Goal: Task Accomplishment & Management: Manage account settings

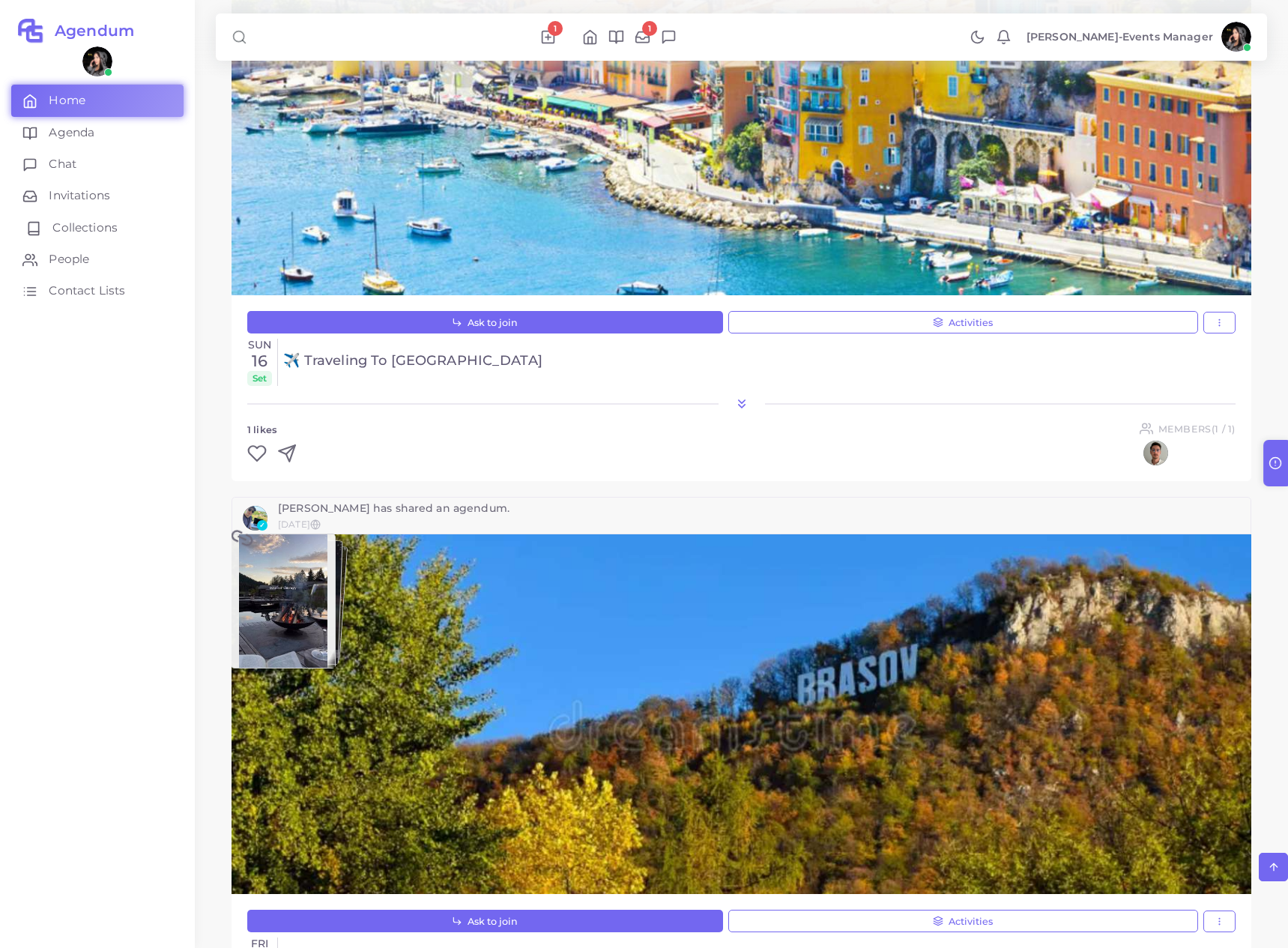
scroll to position [373, 0]
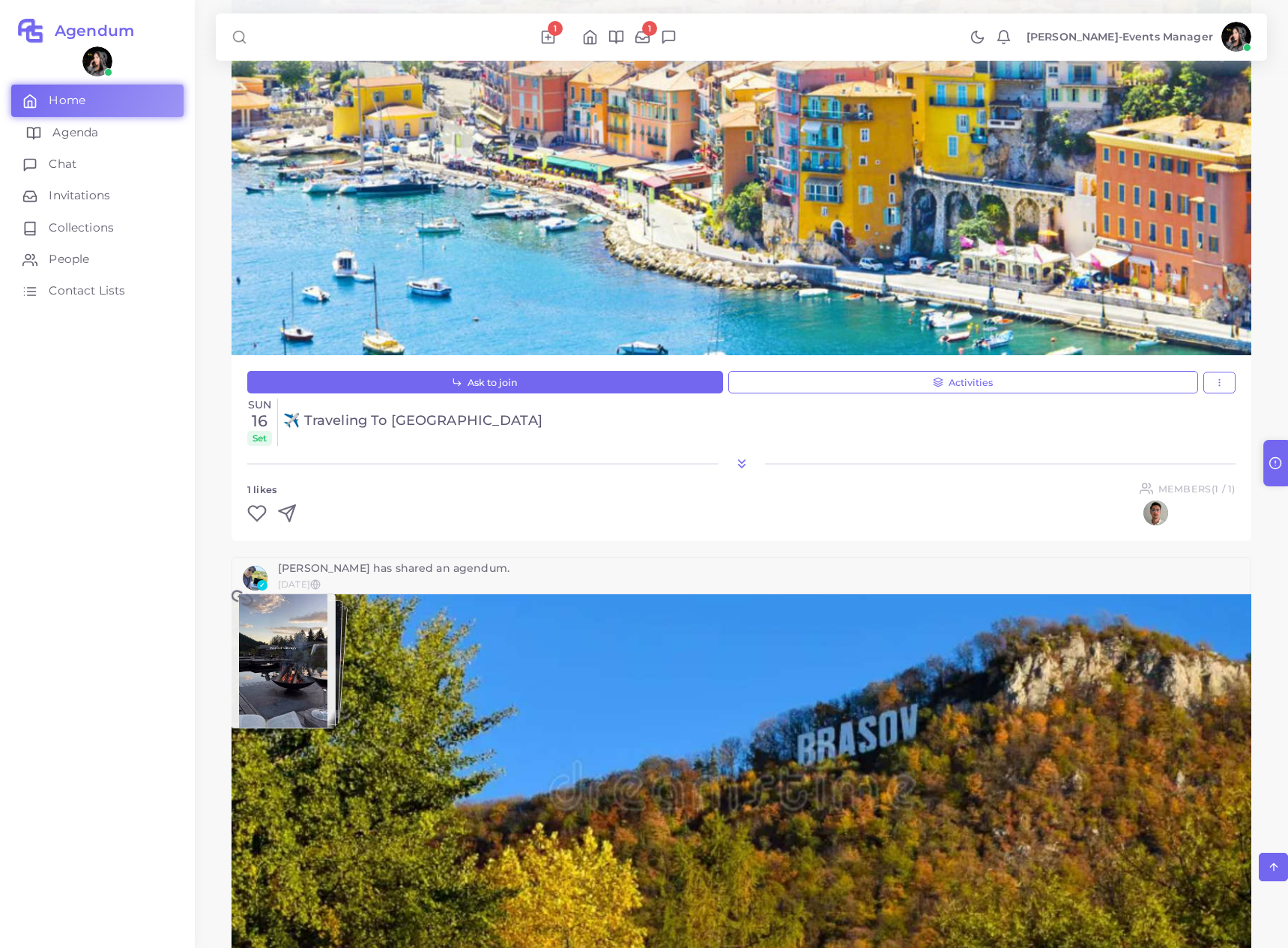
click at [82, 123] on link "Agenda" at bounding box center [98, 132] width 173 height 31
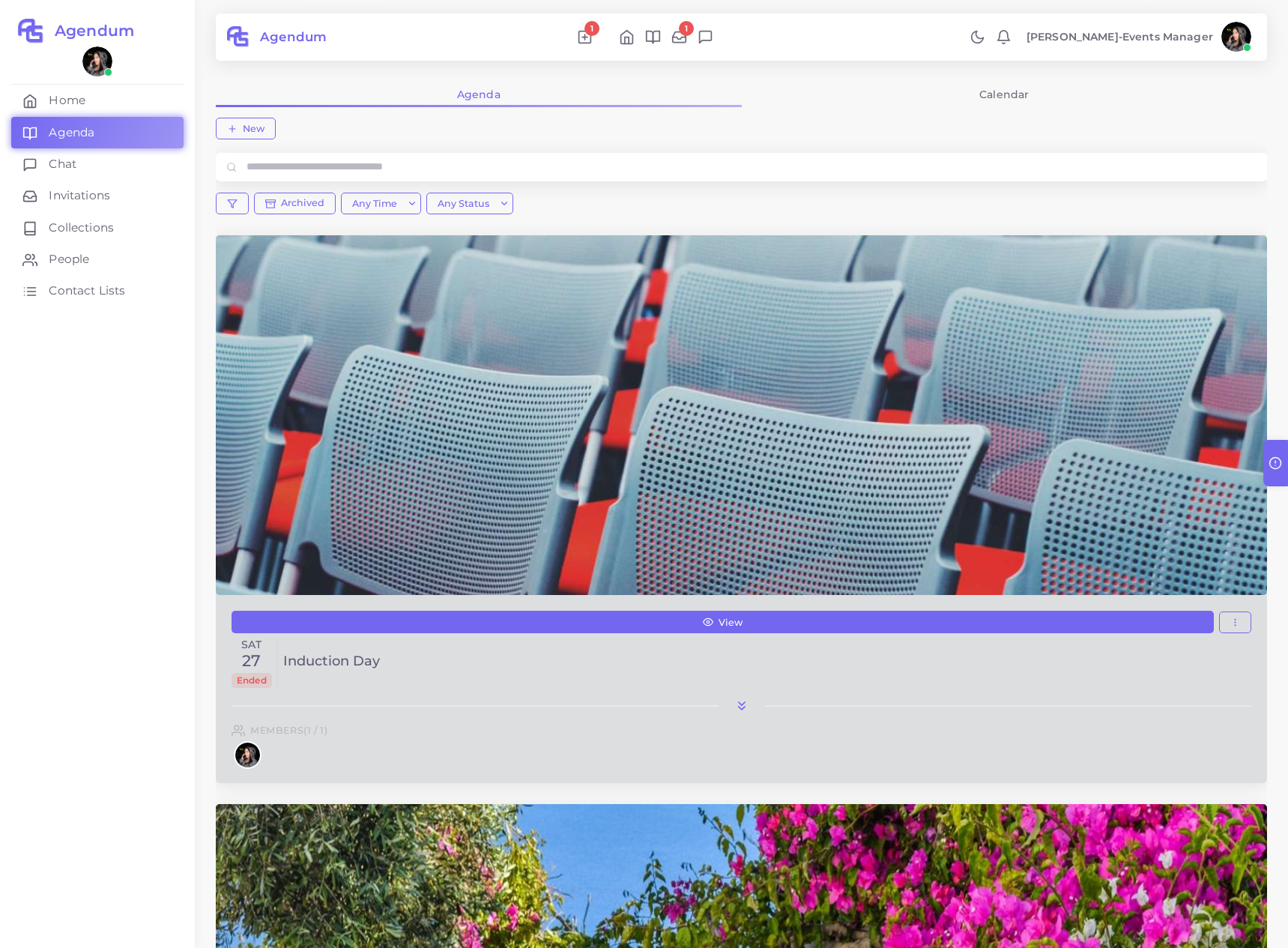
click at [751, 698] on div at bounding box center [742, 705] width 1020 height 15
click at [748, 700] on icon at bounding box center [742, 705] width 15 height 15
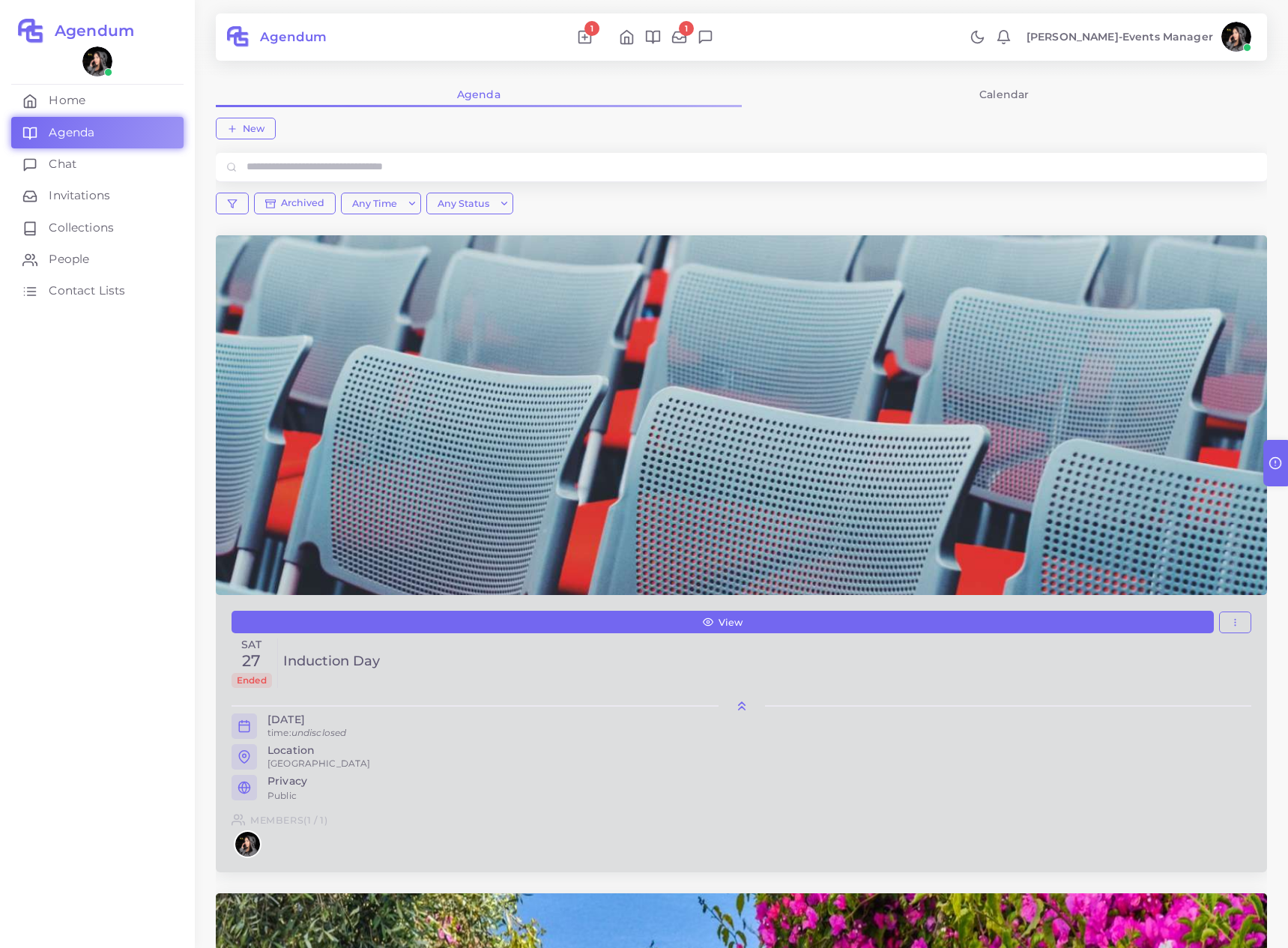
click at [748, 700] on icon at bounding box center [742, 705] width 15 height 15
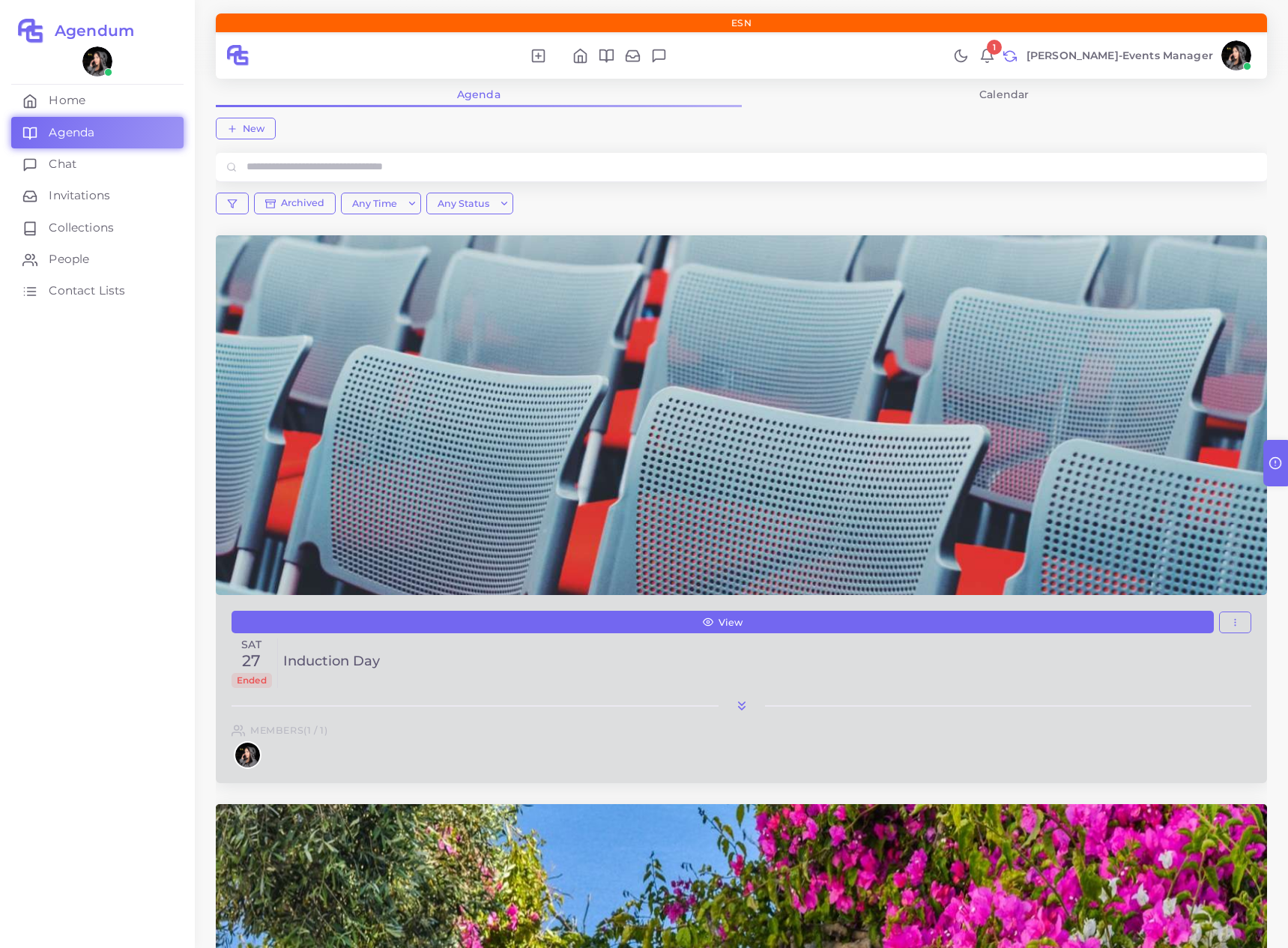
click at [1239, 61] on img at bounding box center [1236, 55] width 30 height 30
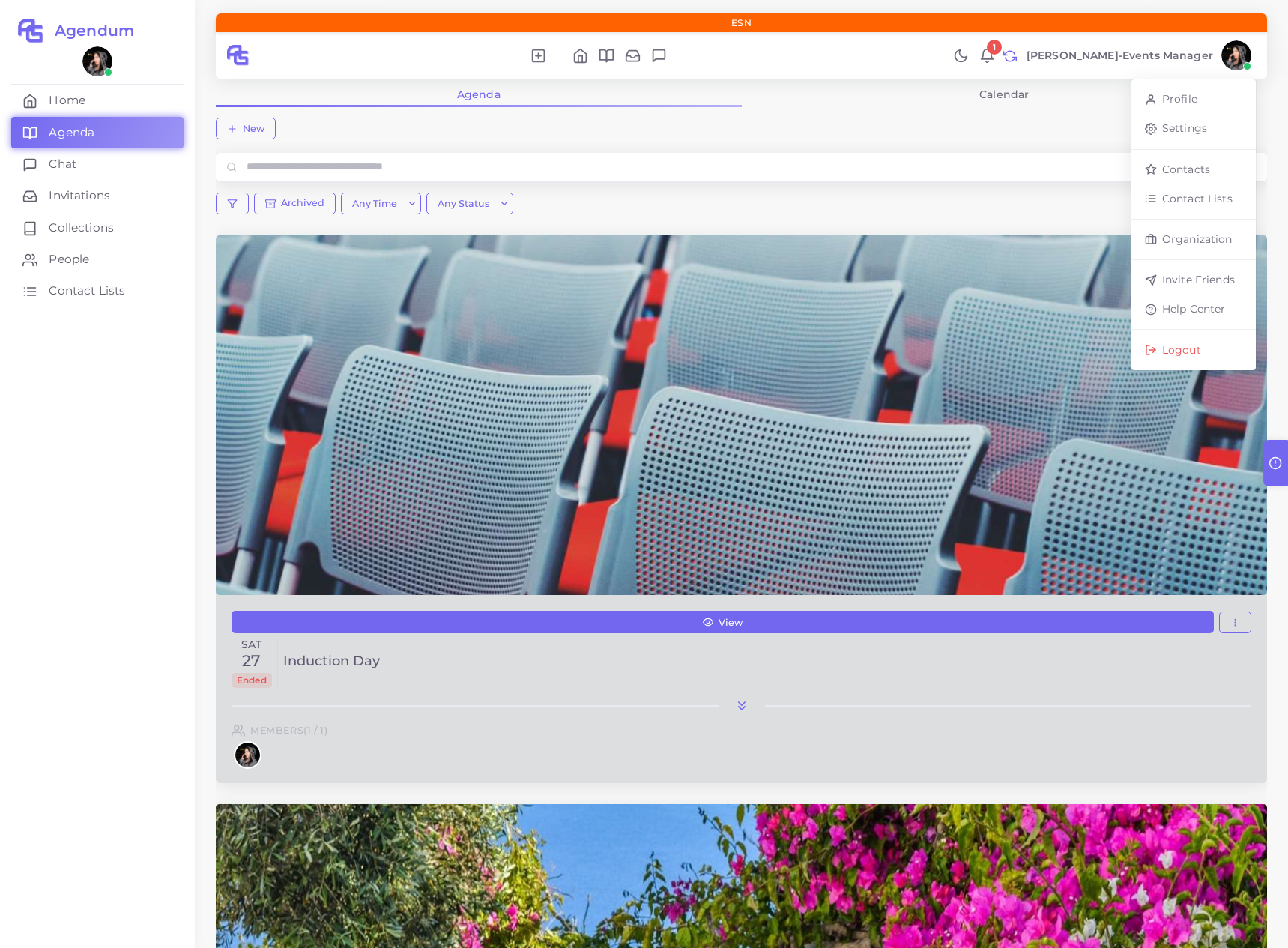
click at [1184, 228] on link "Organization" at bounding box center [1194, 240] width 124 height 29
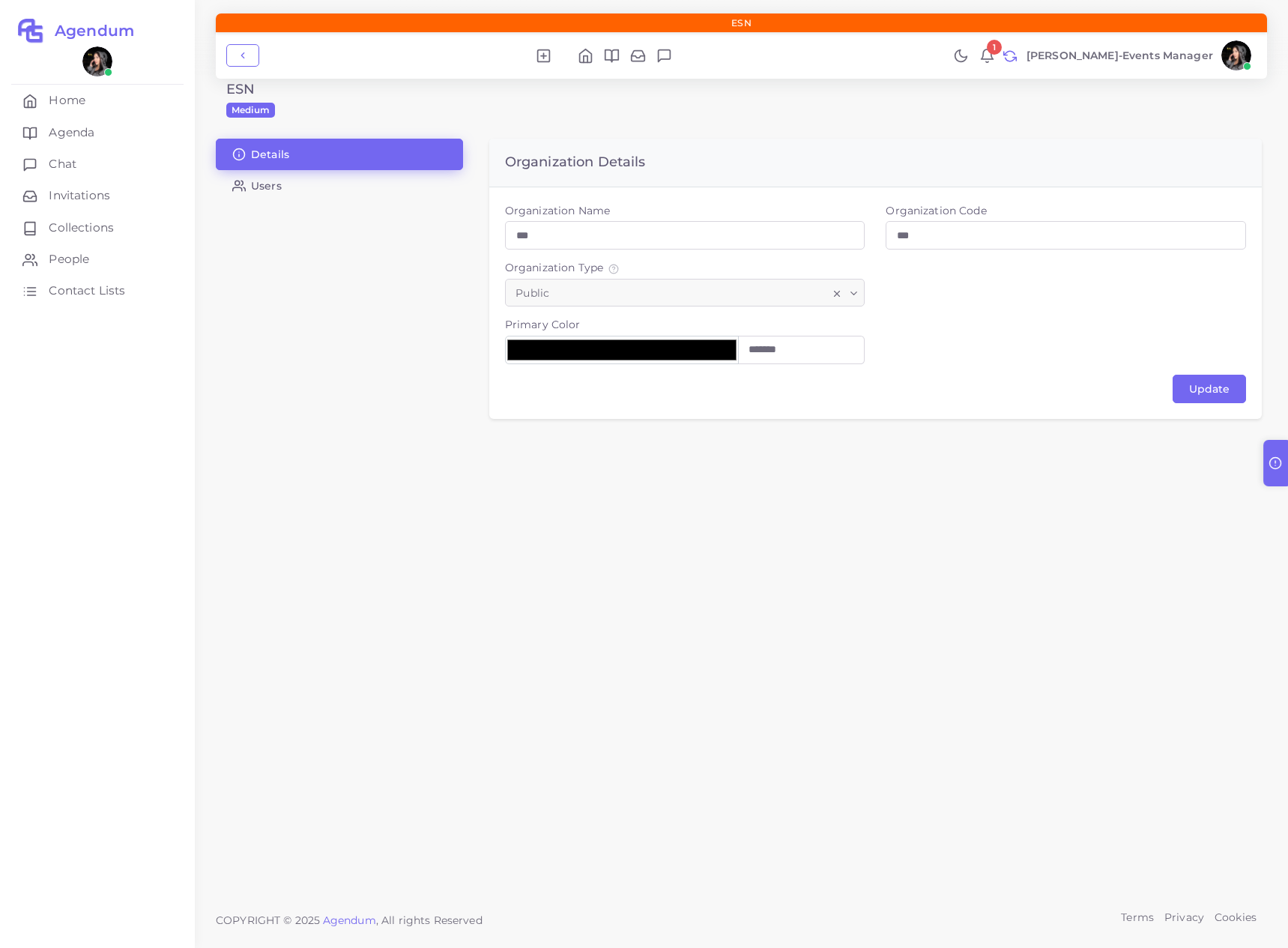
click at [358, 184] on link "Users" at bounding box center [339, 186] width 247 height 31
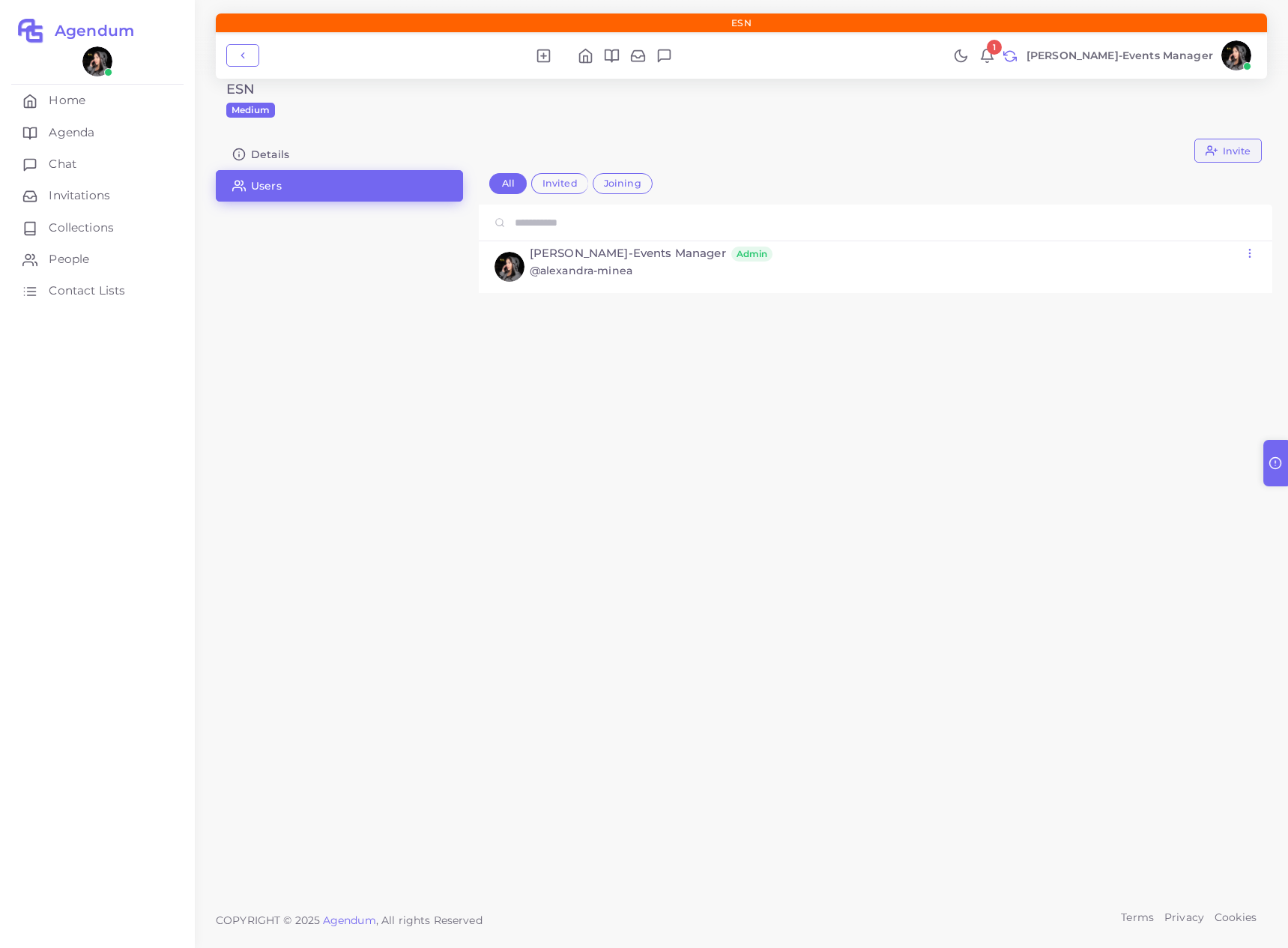
click at [1232, 144] on button "Invite" at bounding box center [1228, 151] width 68 height 24
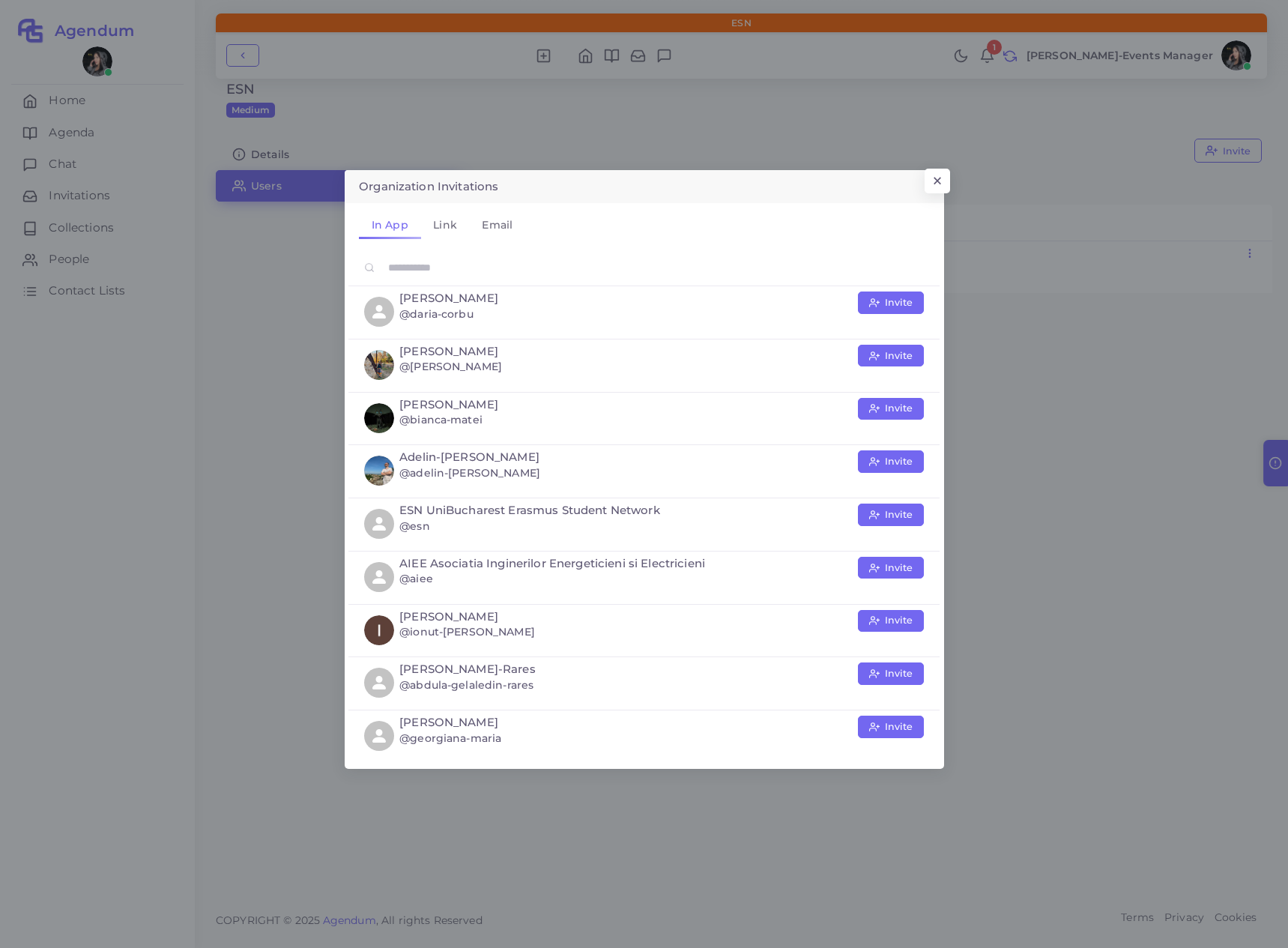
click at [613, 261] on input "text" at bounding box center [659, 267] width 550 height 28
click at [943, 184] on button "×" at bounding box center [935, 186] width 25 height 26
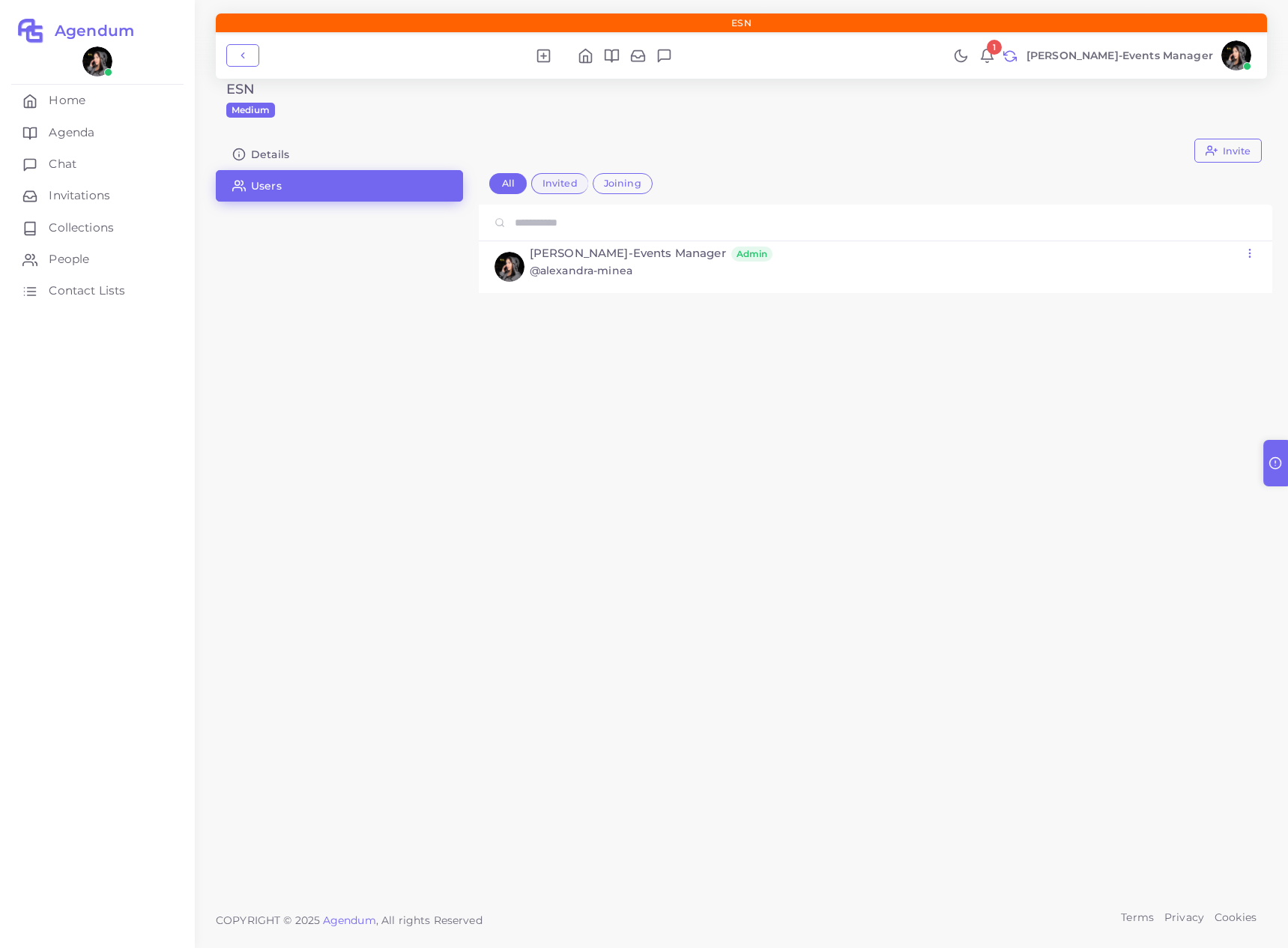
click at [565, 173] on label "Invited" at bounding box center [559, 184] width 57 height 21
click at [1245, 142] on button "Invite" at bounding box center [1228, 151] width 68 height 24
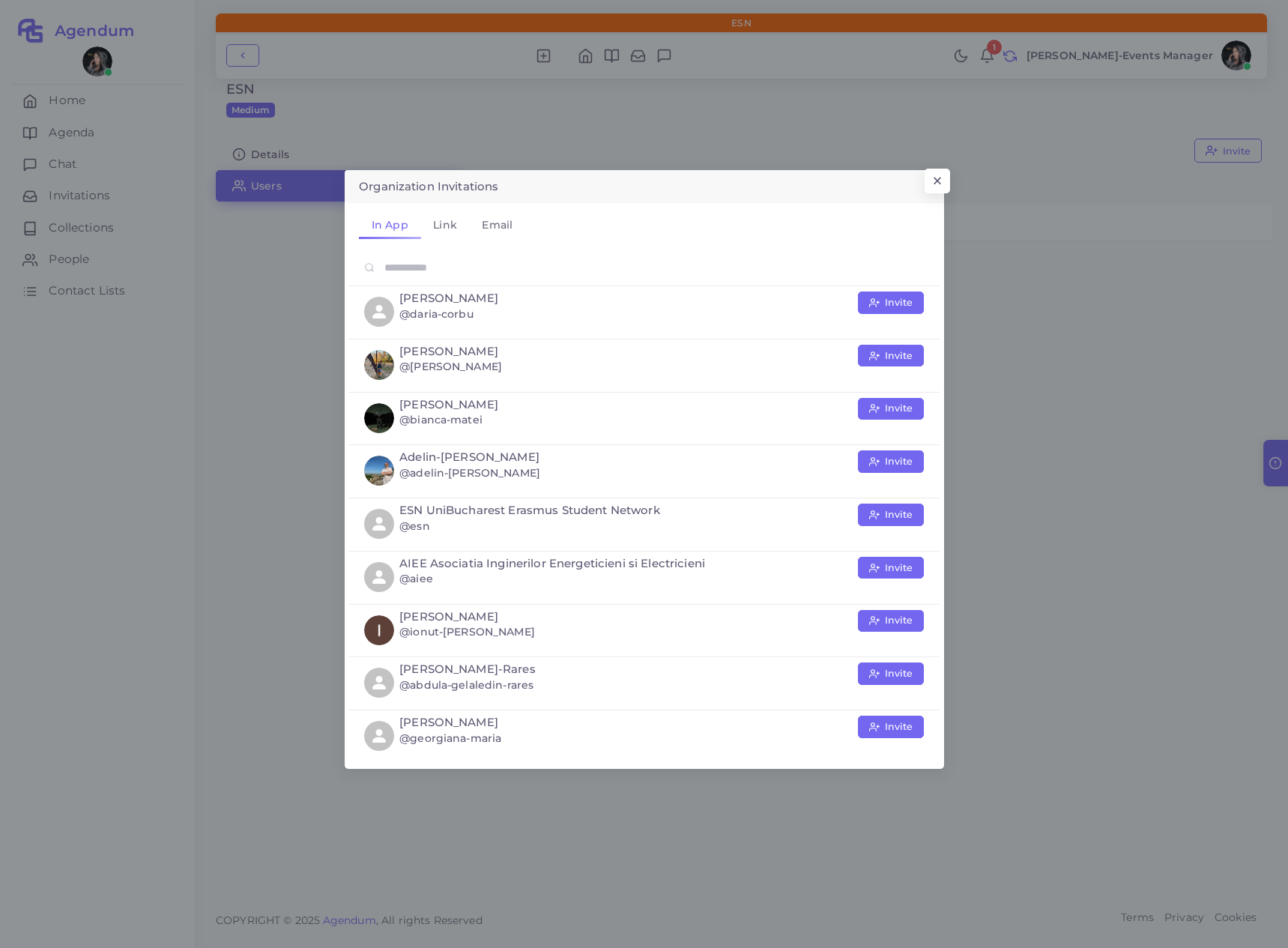
click at [439, 226] on link "Link" at bounding box center [445, 225] width 48 height 27
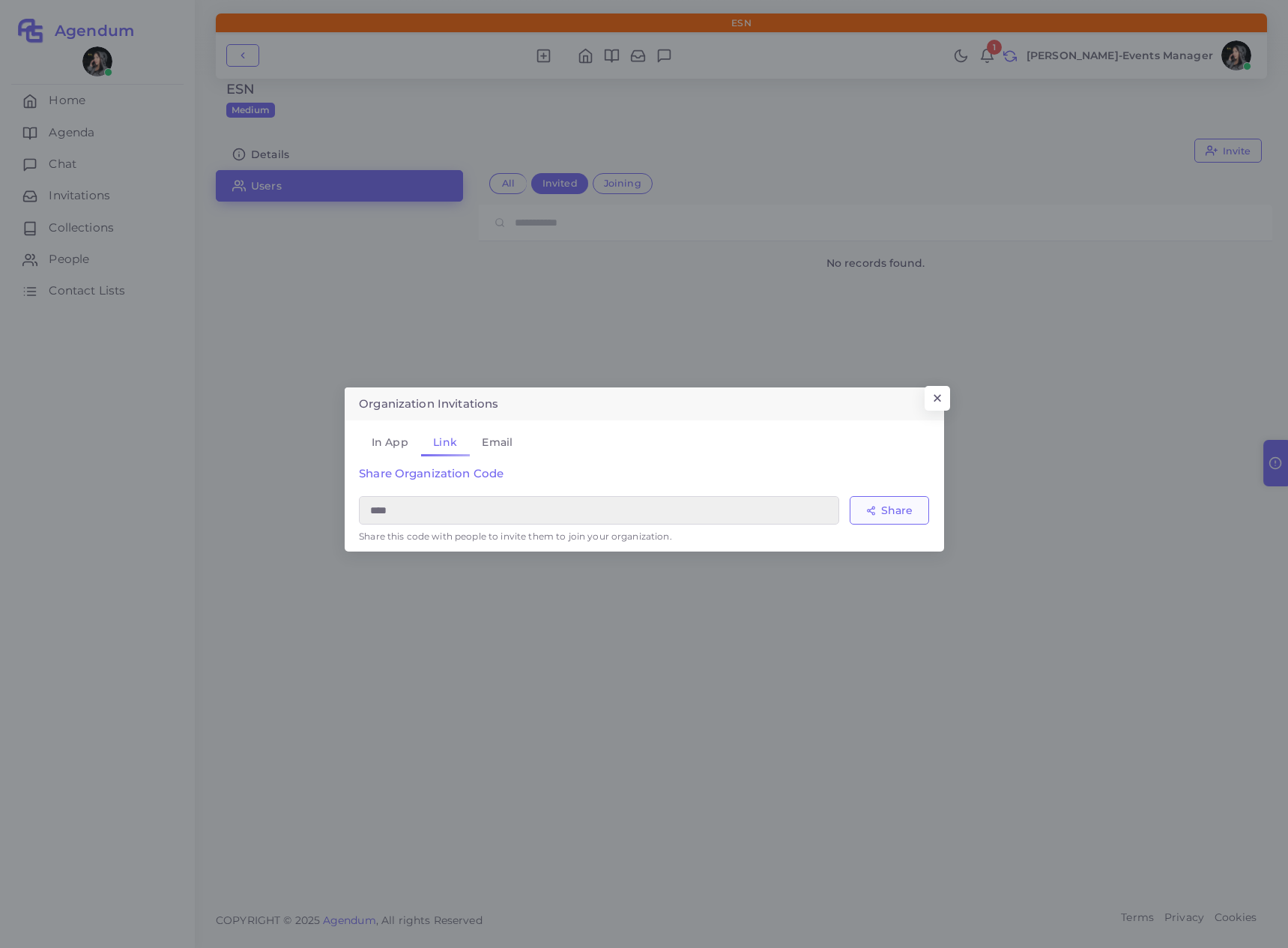
click at [895, 511] on span "Share" at bounding box center [897, 510] width 31 height 10
drag, startPoint x: 877, startPoint y: 570, endPoint x: 917, endPoint y: 497, distance: 83.2
click at [878, 570] on link "Copy Link" at bounding box center [890, 574] width 79 height 26
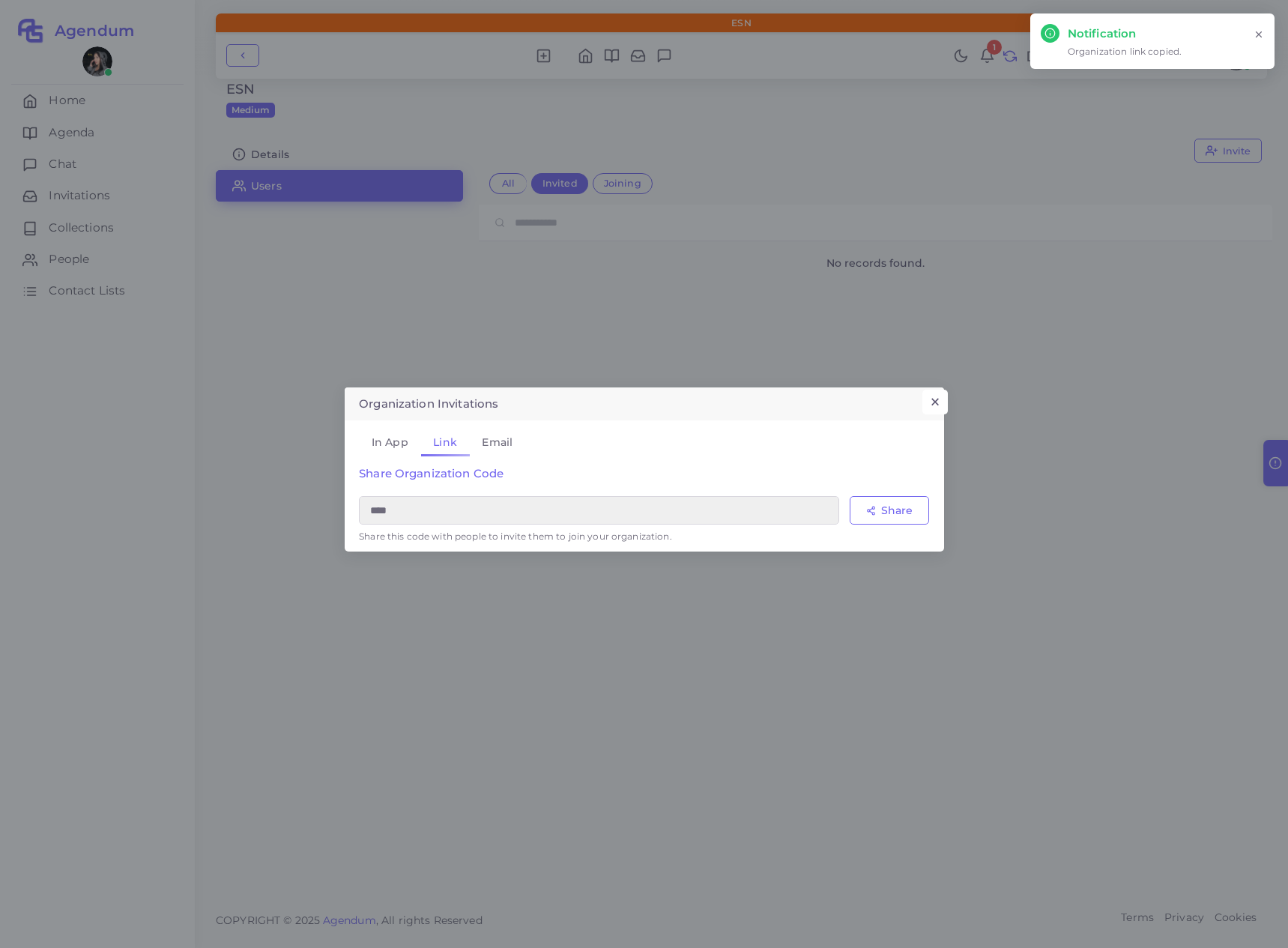
click at [939, 397] on button "×" at bounding box center [935, 403] width 25 height 26
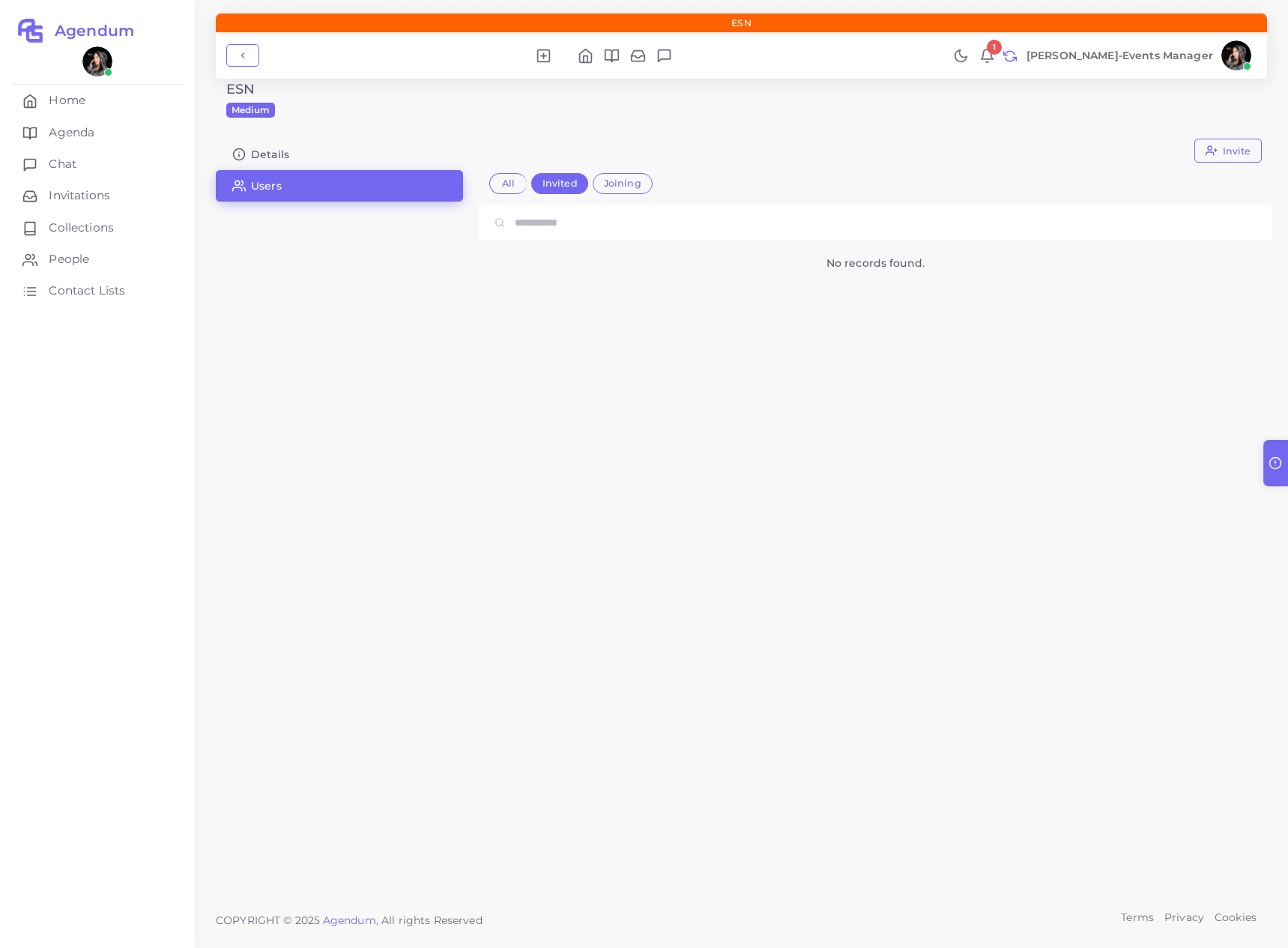
click at [939, 397] on div "No records found." at bounding box center [875, 317] width 772 height 225
click at [111, 58] on img at bounding box center [101, 61] width 30 height 30
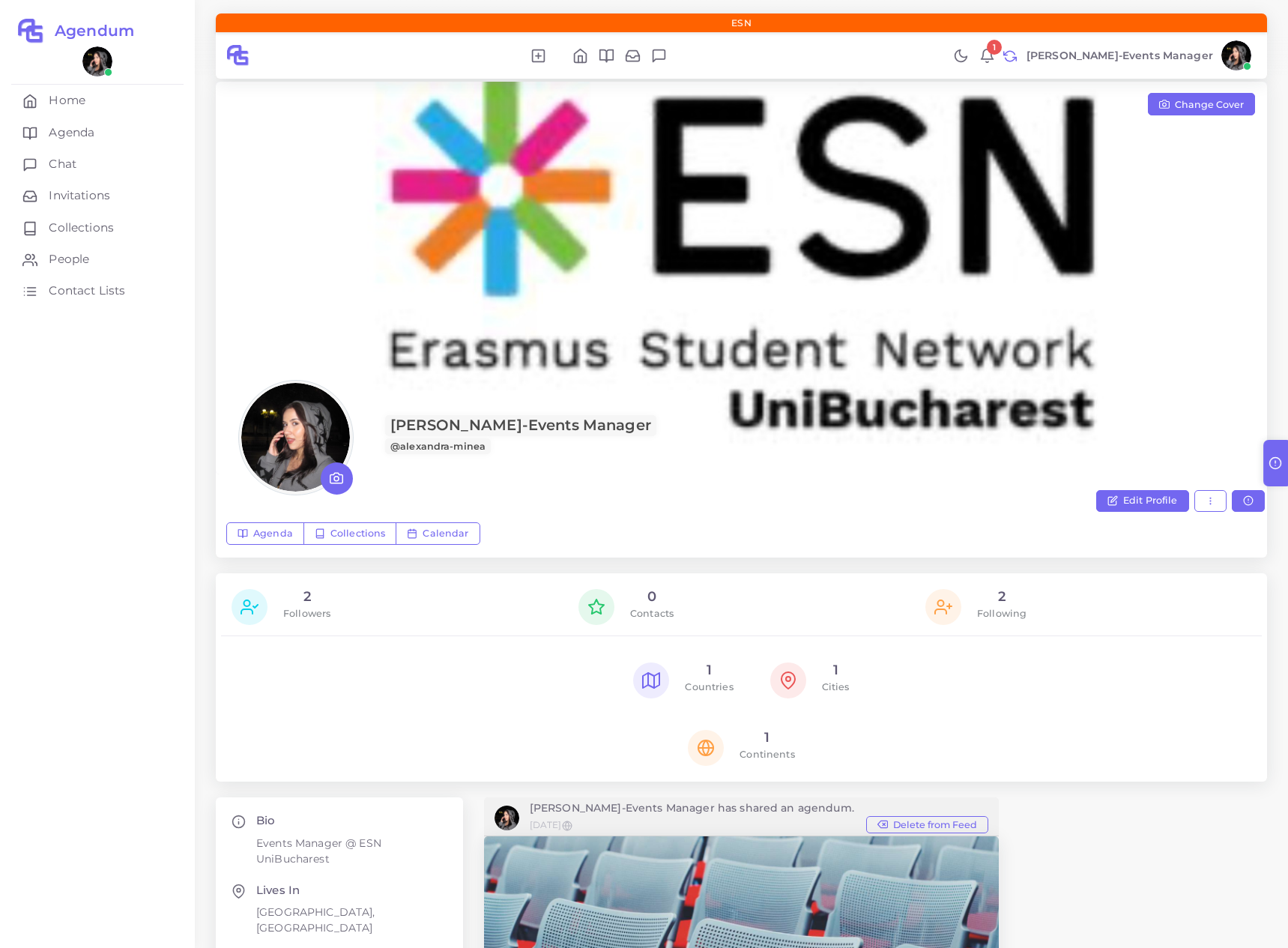
click at [1252, 58] on link "[PERSON_NAME]-Events Manager" at bounding box center [1138, 55] width 237 height 30
click at [1190, 349] on span "Logout" at bounding box center [1181, 350] width 39 height 16
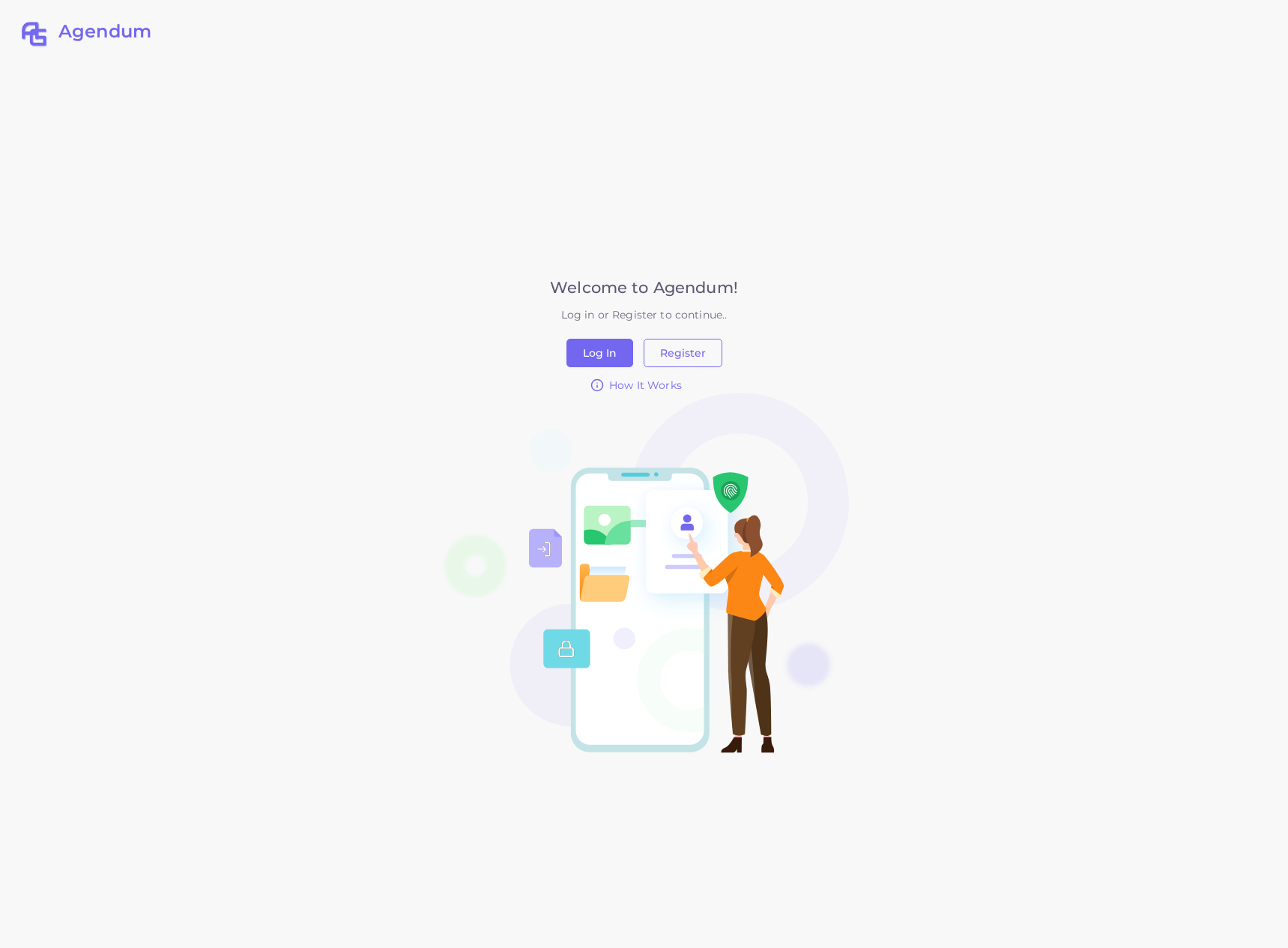
drag, startPoint x: 1158, startPoint y: 181, endPoint x: 1151, endPoint y: 161, distance: 21.2
click at [1158, 181] on div "Agendum Welcome to Agendum! Log in or Register to continue.. Log In Register Ho…" at bounding box center [644, 474] width 1079 height 948
